Goal: Task Accomplishment & Management: Manage account settings

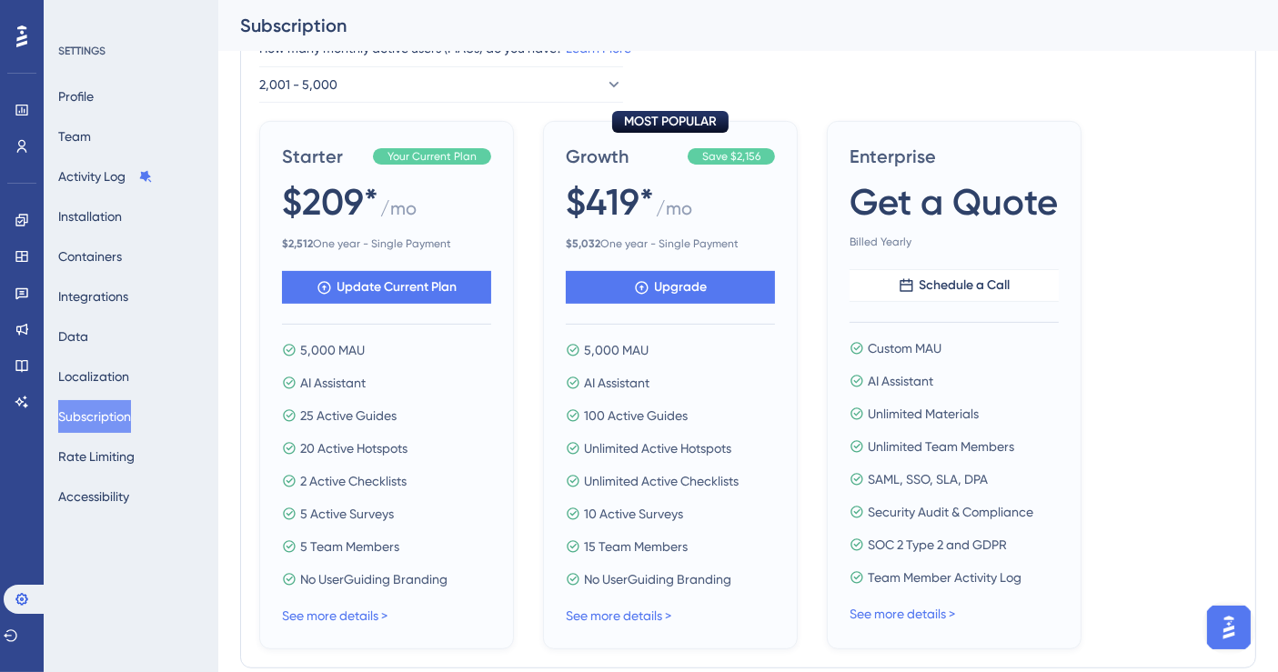
scroll to position [653, 0]
click at [740, 66] on div "How many monthly active users ([PERSON_NAME]) do you have? Learn More 2,001 - 5…" at bounding box center [748, 69] width 978 height 65
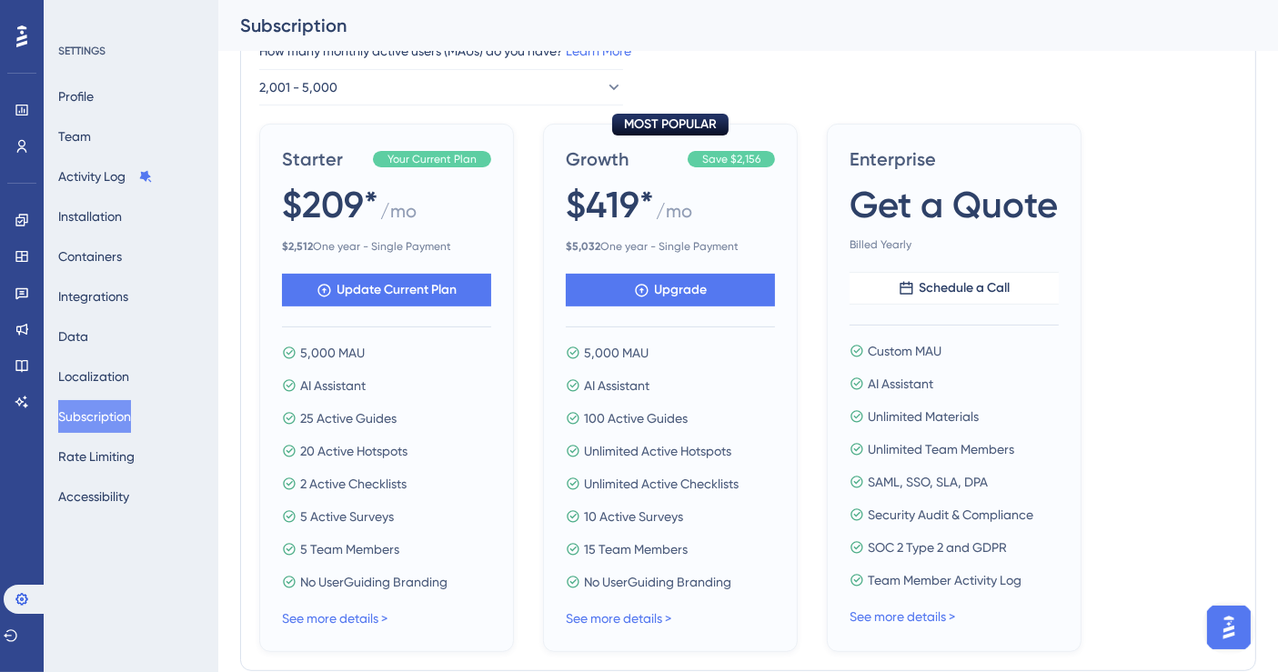
scroll to position [647, 0]
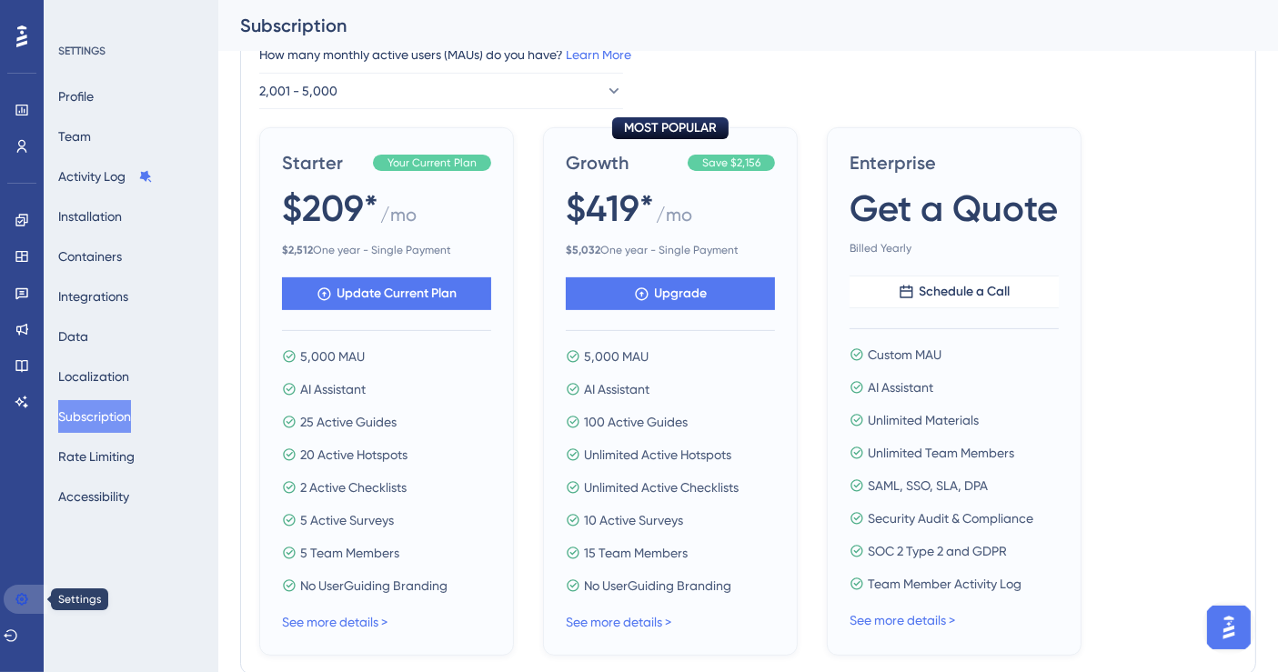
drag, startPoint x: 18, startPoint y: 607, endPoint x: 164, endPoint y: 358, distance: 287.7
click at [18, 607] on icon at bounding box center [22, 599] width 15 height 15
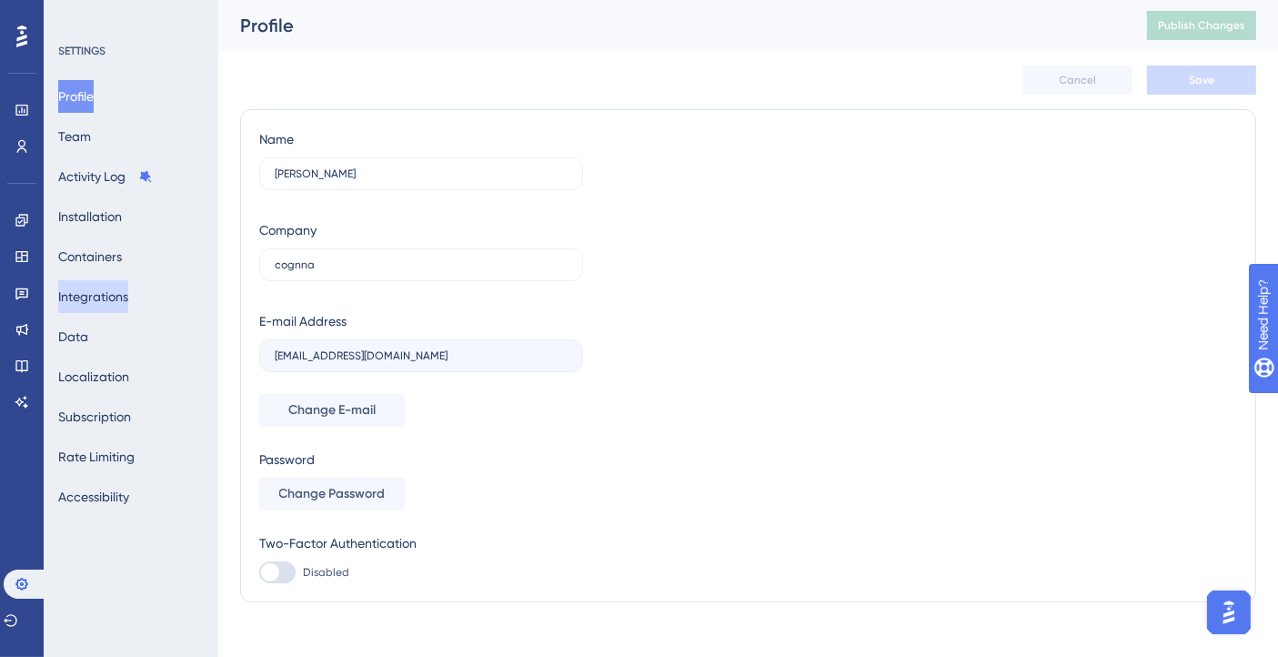
click at [124, 296] on button "Integrations" at bounding box center [93, 296] width 70 height 33
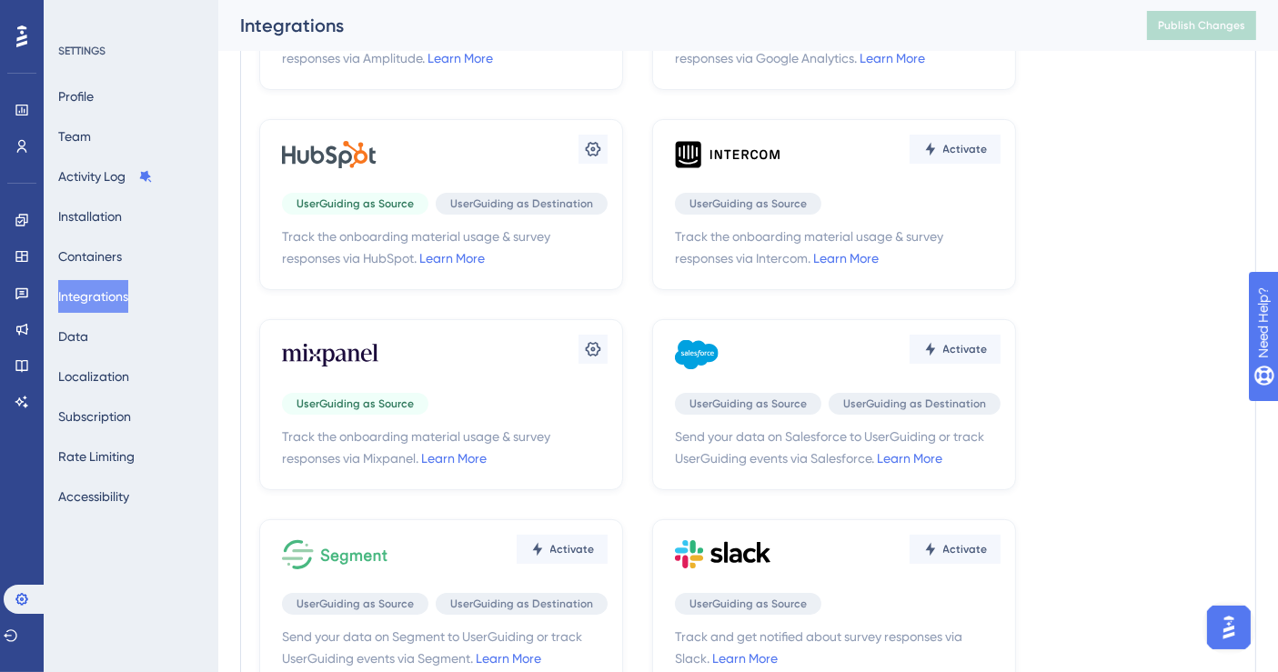
scroll to position [257, 0]
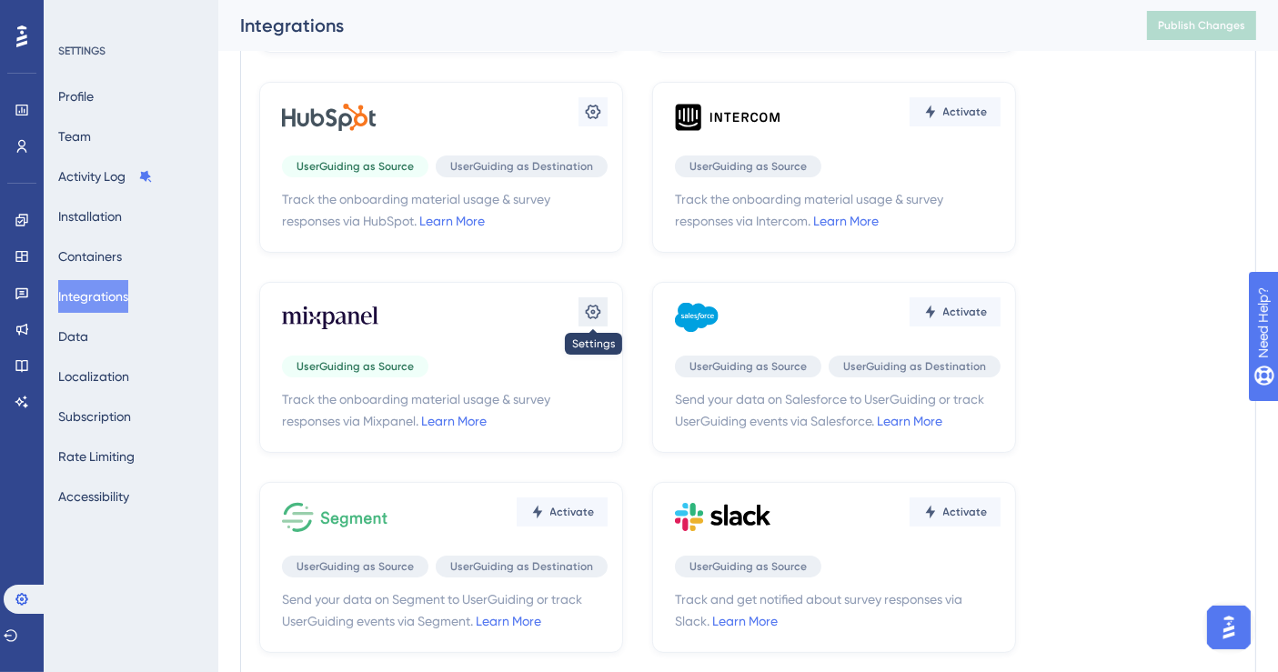
click at [587, 307] on icon at bounding box center [593, 312] width 18 height 18
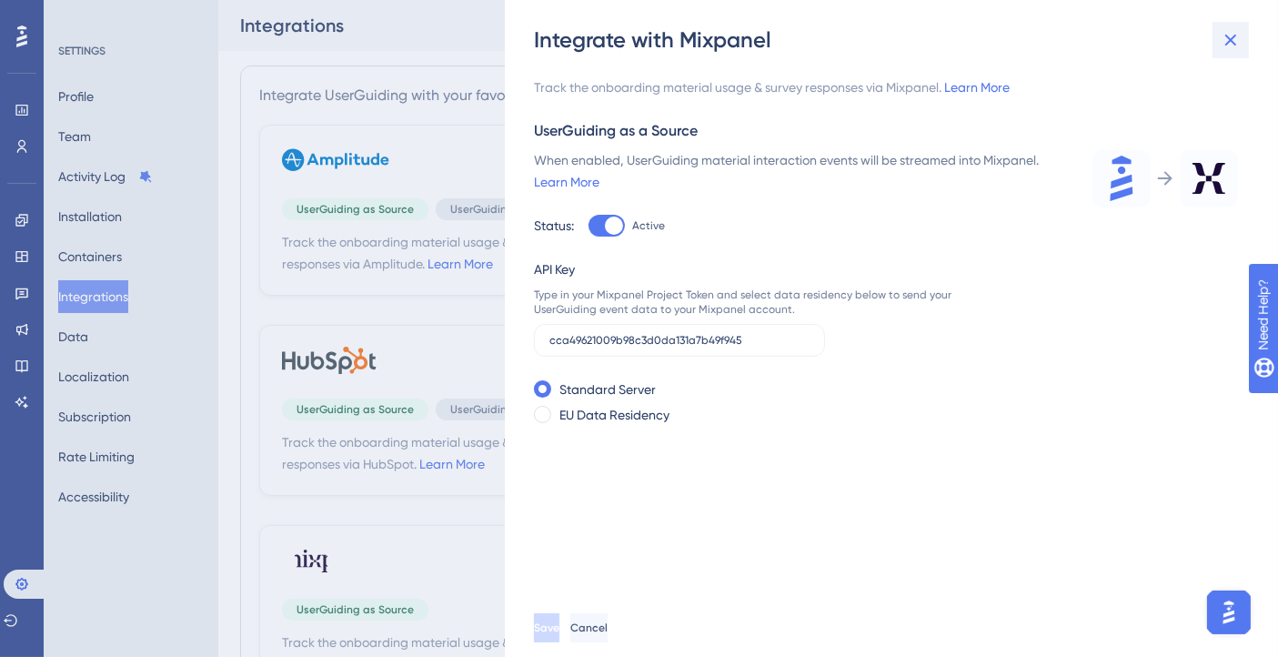
click at [1233, 37] on icon at bounding box center [1231, 41] width 12 height 12
